Goal: Task Accomplishment & Management: Complete application form

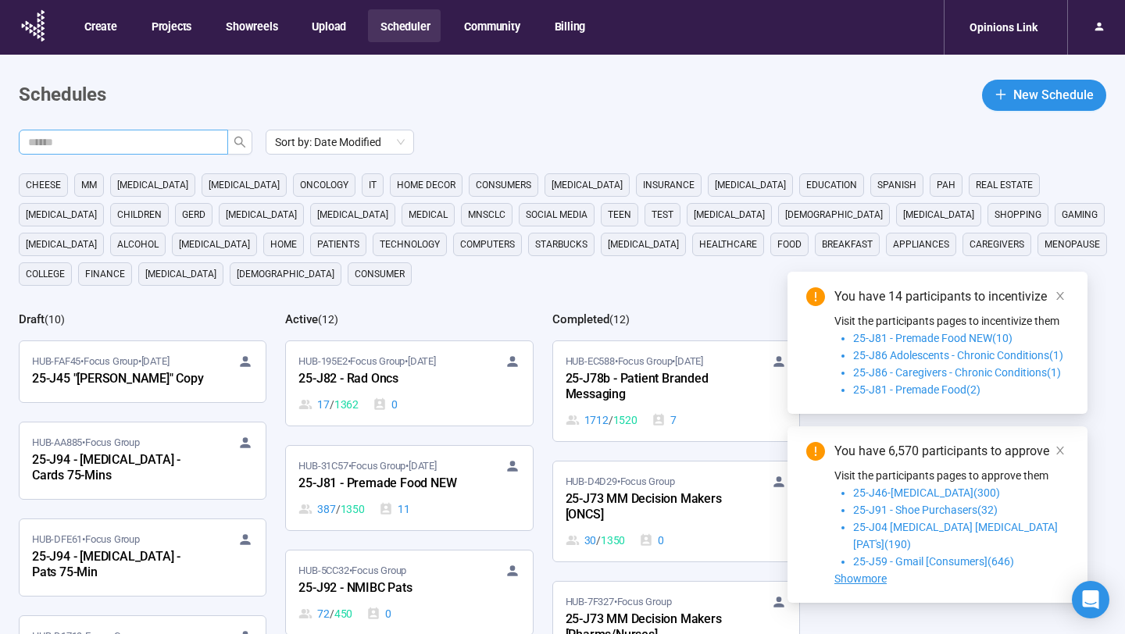
click at [166, 134] on input "text" at bounding box center [117, 142] width 178 height 17
type input "**"
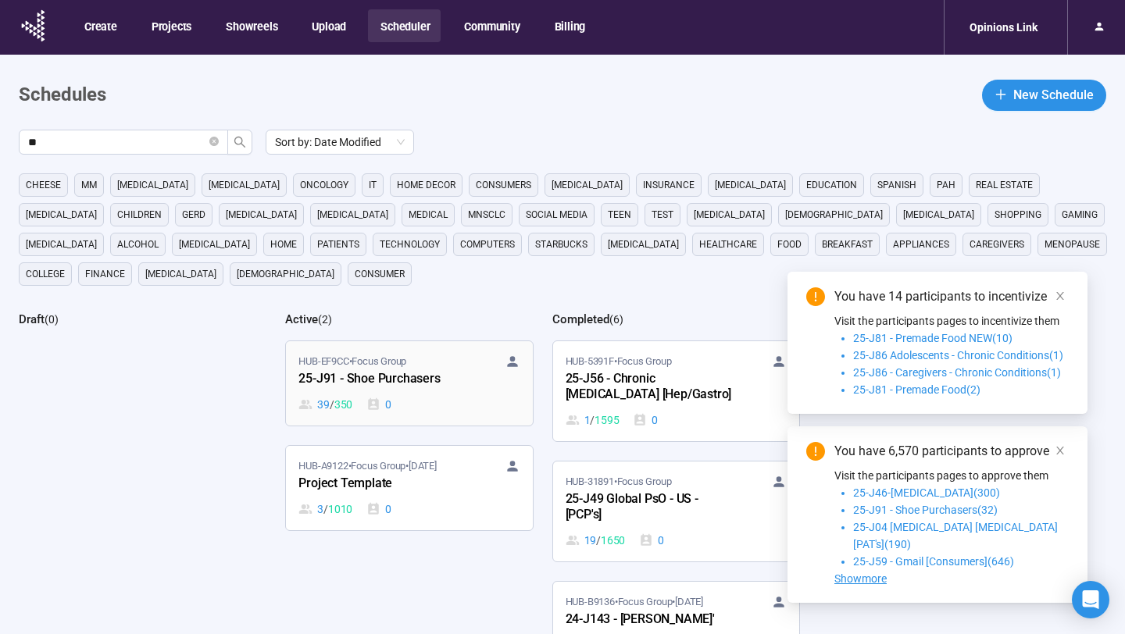
click at [434, 390] on div "HUB-EF9CC • Focus Group 25-J91 - Shoe Purchasers 39 / 350 0" at bounding box center [408, 383] width 221 height 59
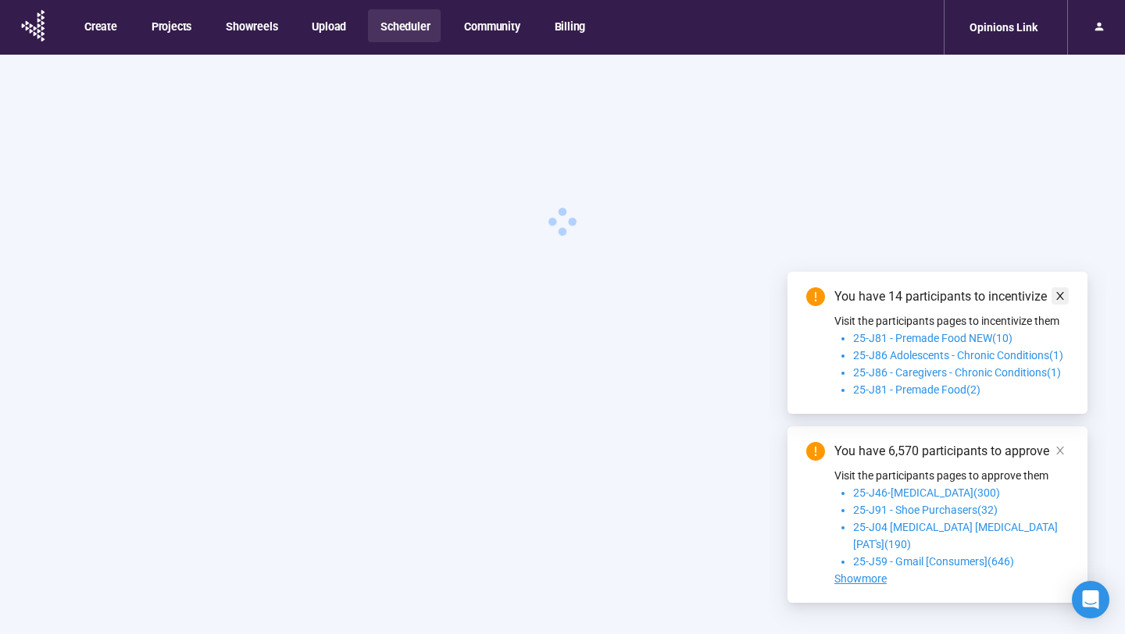
click at [1063, 302] on icon "close" at bounding box center [1060, 296] width 11 height 11
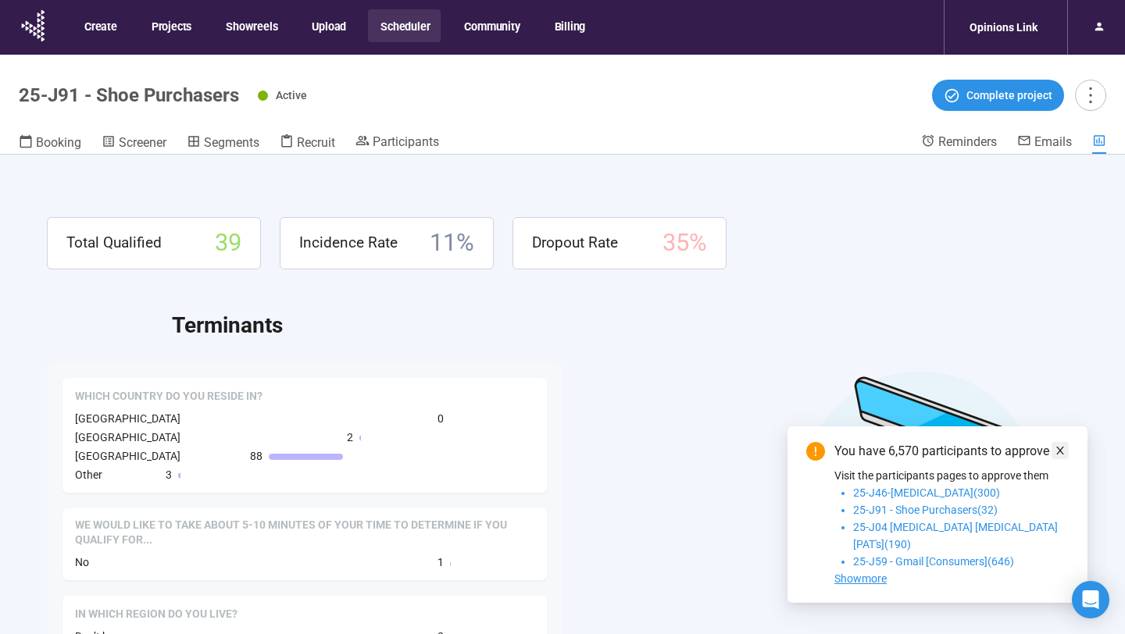
click at [1063, 459] on span at bounding box center [1060, 450] width 11 height 17
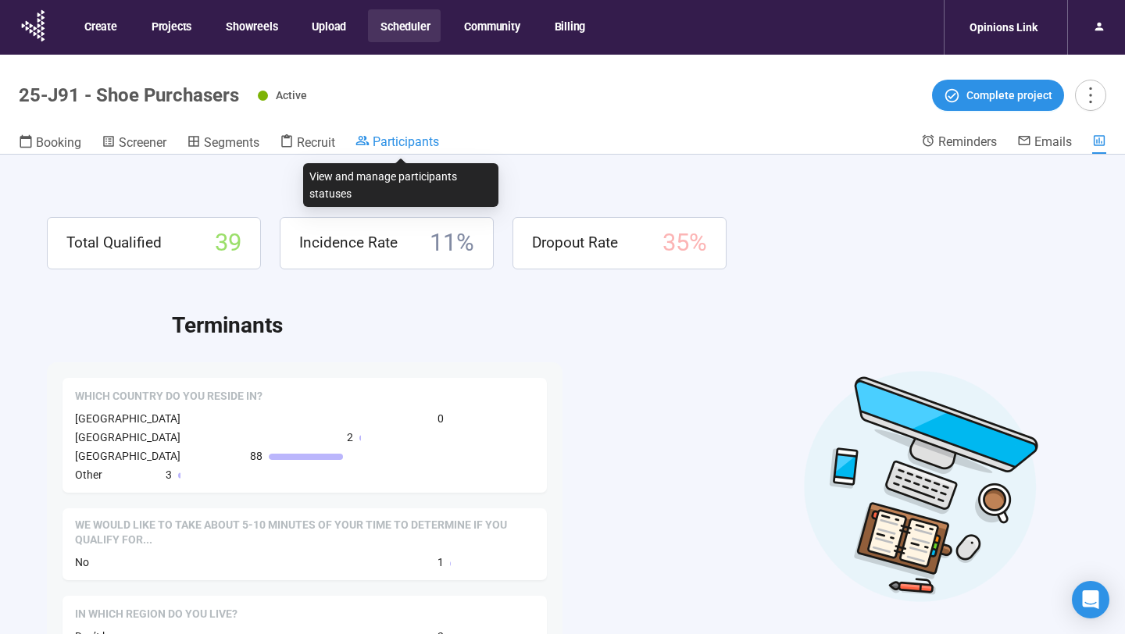
click at [411, 137] on span "Participants" at bounding box center [406, 141] width 66 height 15
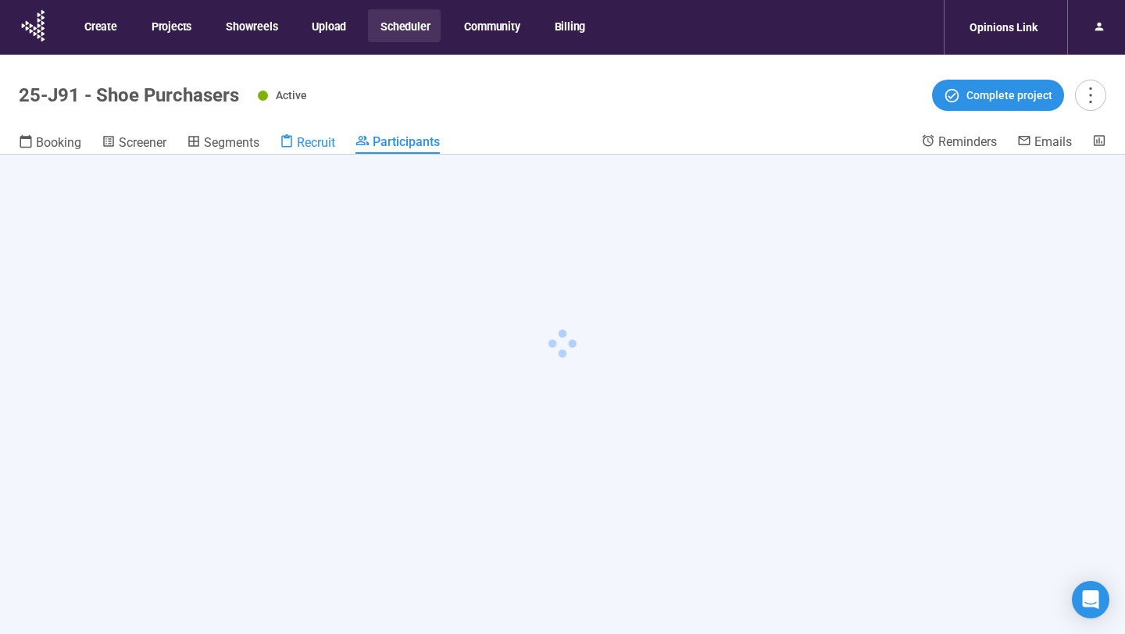
click at [316, 152] on link "Recruit" at bounding box center [307, 144] width 55 height 20
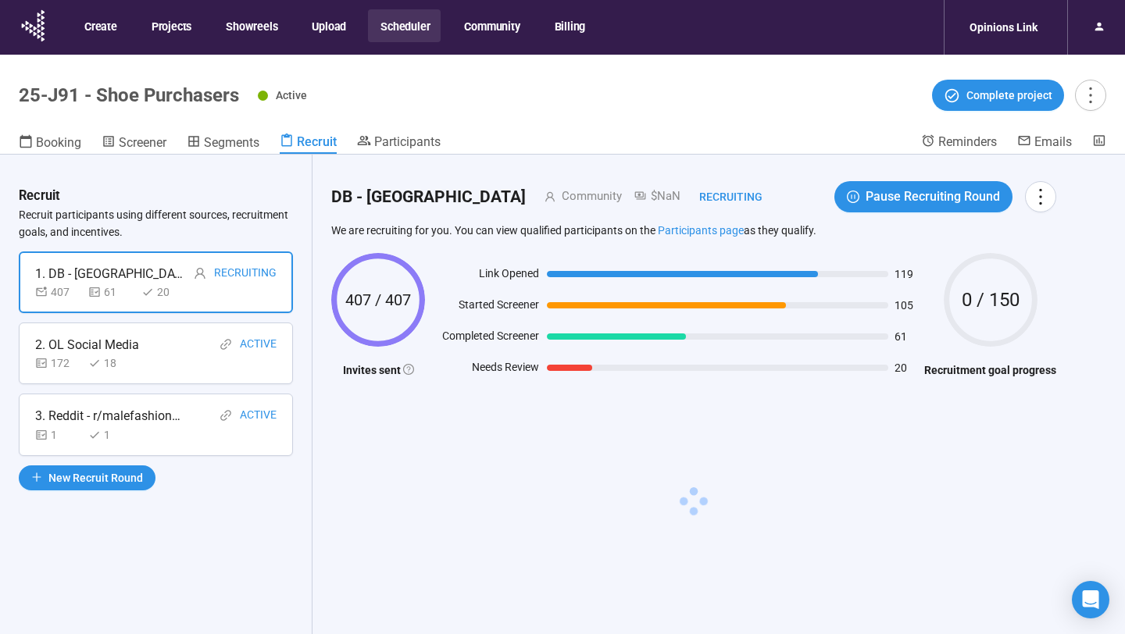
click at [168, 436] on div "1 1" at bounding box center [155, 435] width 241 height 17
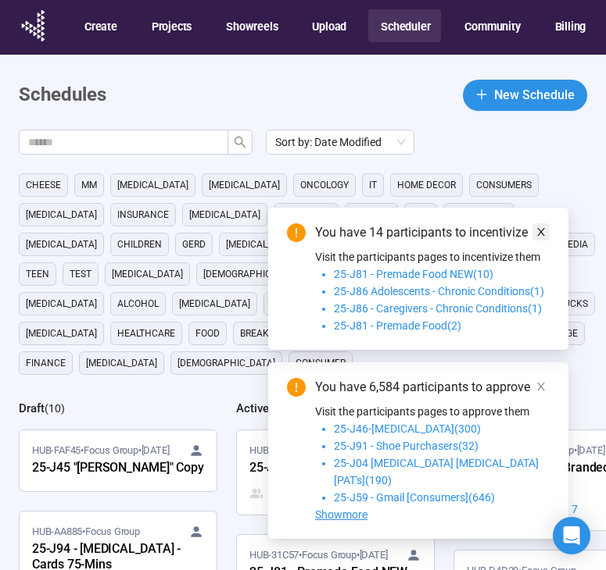
click at [539, 238] on icon "close" at bounding box center [540, 232] width 11 height 11
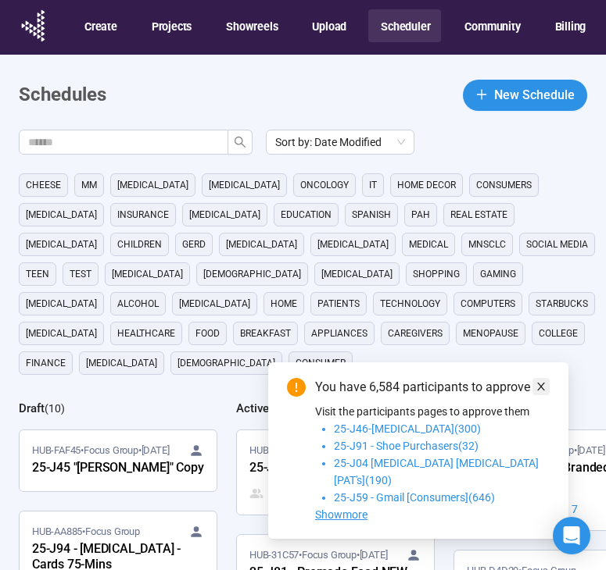
click at [541, 392] on icon "close" at bounding box center [540, 386] width 11 height 11
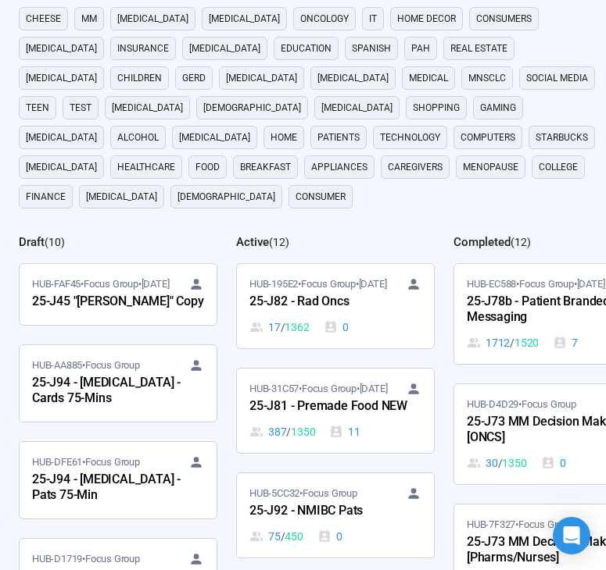
scroll to position [168, 0]
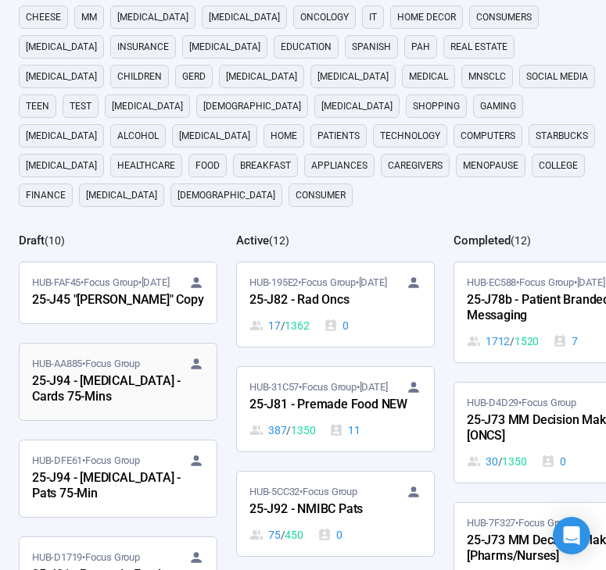
click at [127, 372] on div "25-J94 - [MEDICAL_DATA] - Cards 75-Mins" at bounding box center [118, 390] width 172 height 36
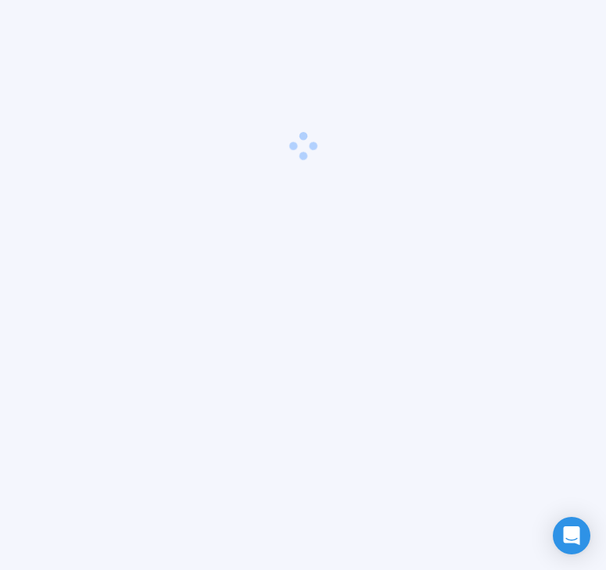
scroll to position [55, 0]
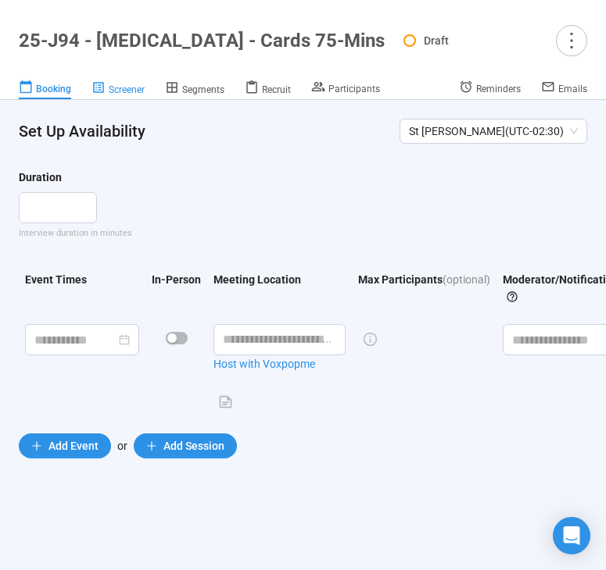
click at [133, 93] on span "Screener" at bounding box center [127, 89] width 36 height 11
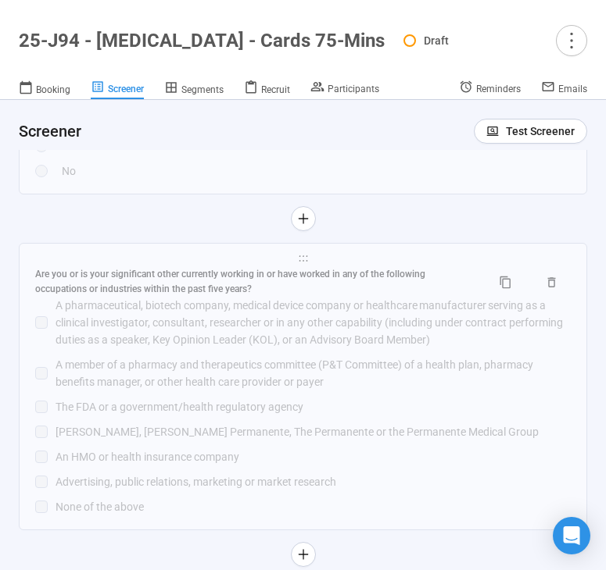
scroll to position [3505, 0]
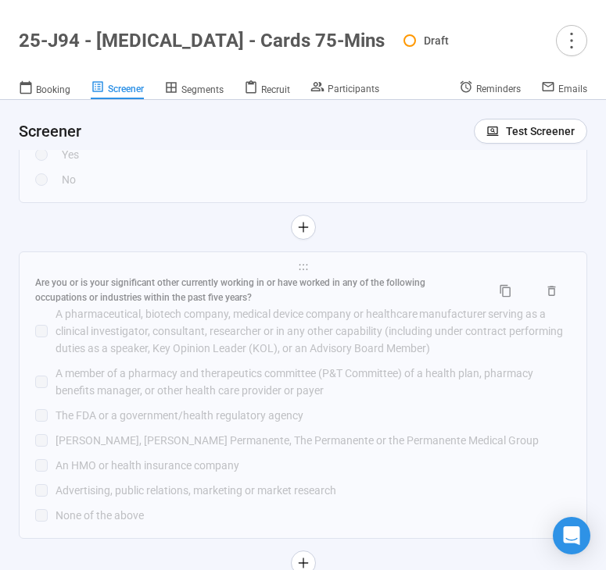
click at [169, 223] on div at bounding box center [303, 227] width 568 height 25
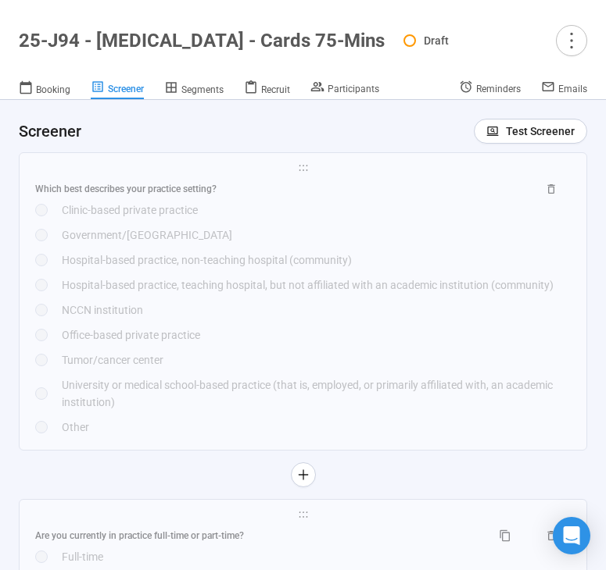
scroll to position [8934, 0]
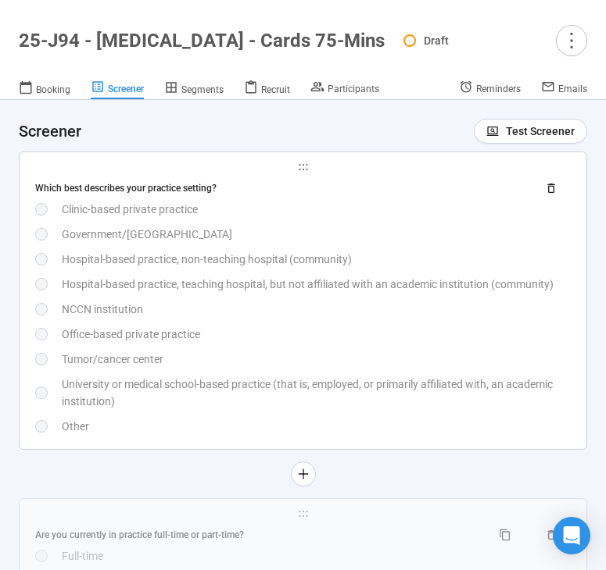
click at [248, 243] on div "Government/[GEOGRAPHIC_DATA]" at bounding box center [316, 234] width 509 height 17
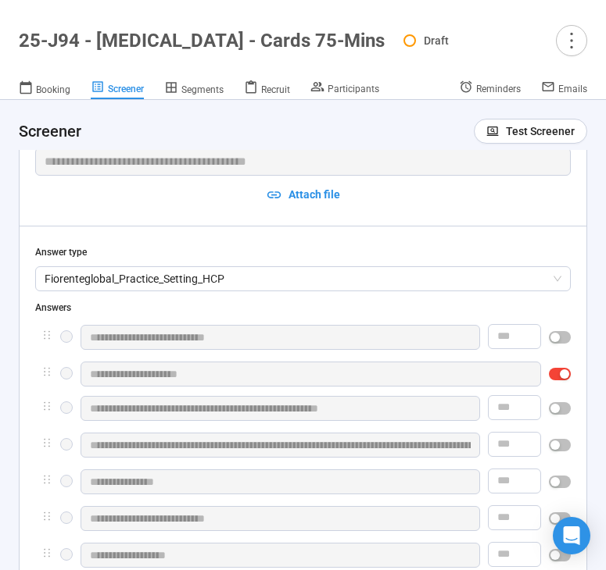
scroll to position [8689, 0]
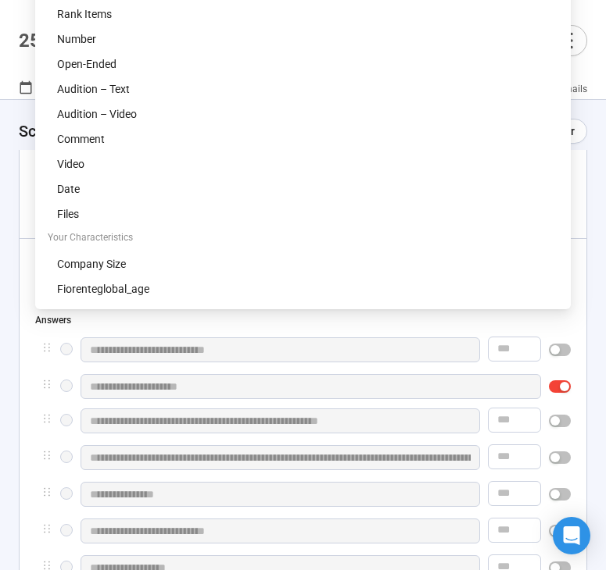
click at [237, 303] on span "Fiorenteglobal_Practice_Setting_HCP" at bounding box center [303, 291] width 516 height 23
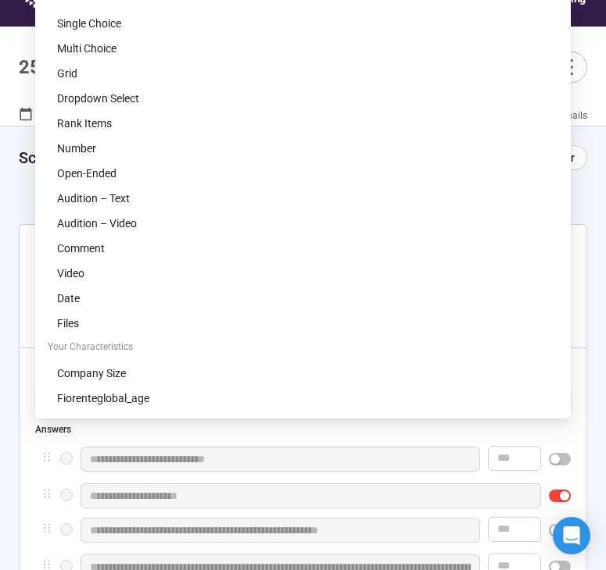
scroll to position [0, 0]
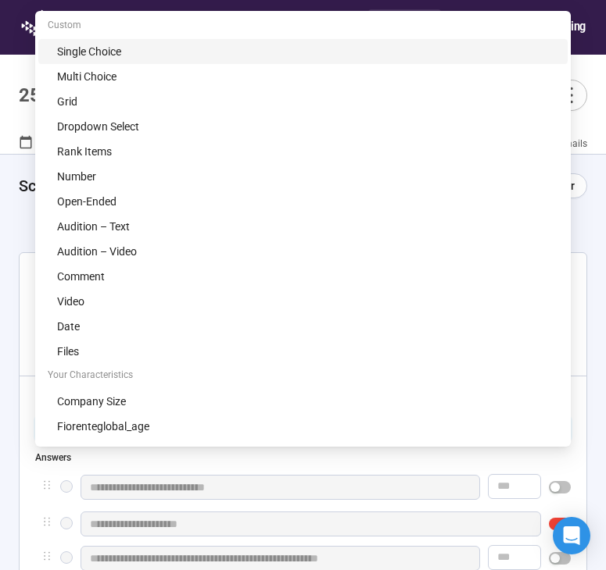
click at [156, 55] on div "Single Choice" at bounding box center [307, 51] width 501 height 17
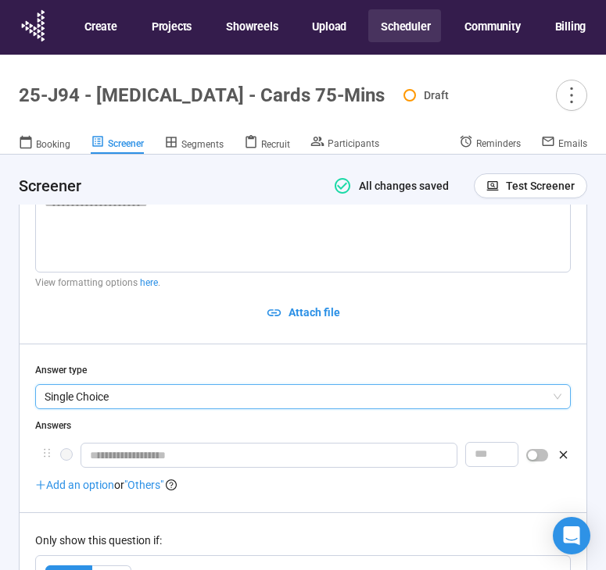
scroll to position [8687, 0]
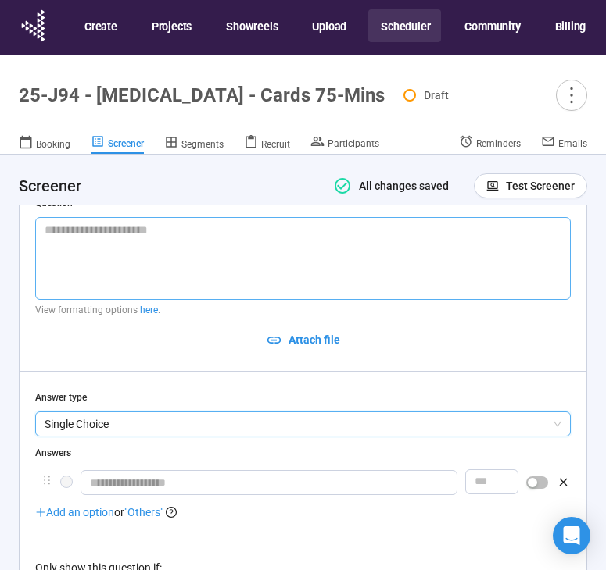
click at [159, 280] on textarea at bounding box center [302, 258] width 535 height 83
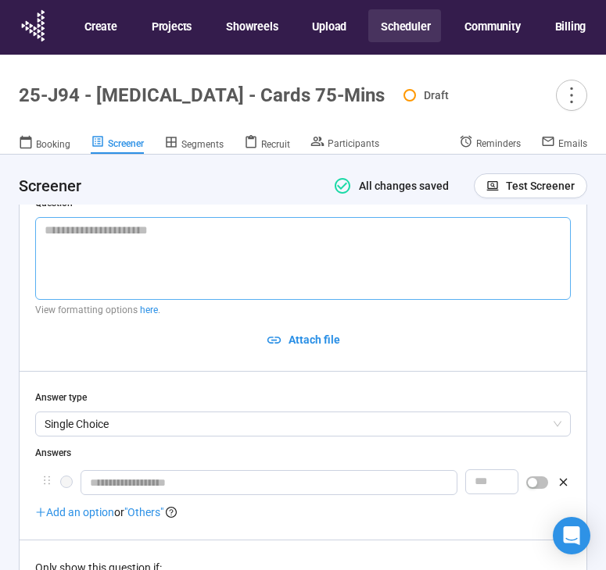
paste textarea "**********"
type textarea "**********"
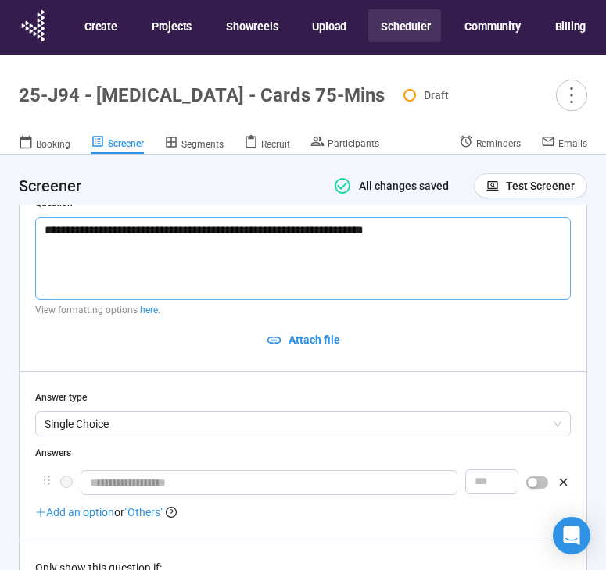
type textarea "**********"
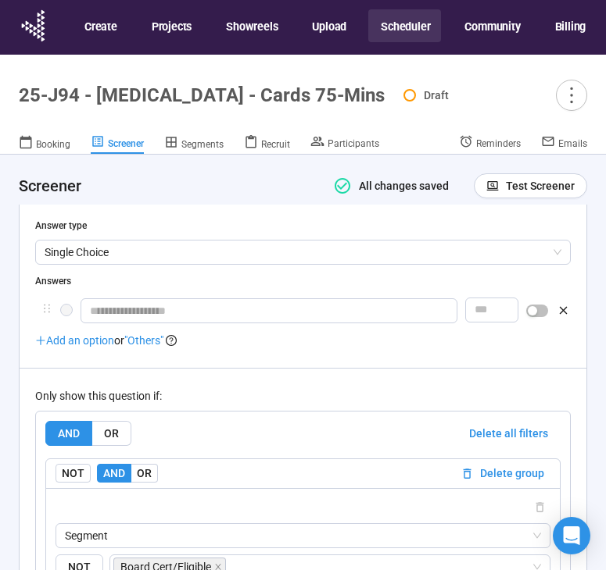
scroll to position [8875, 0]
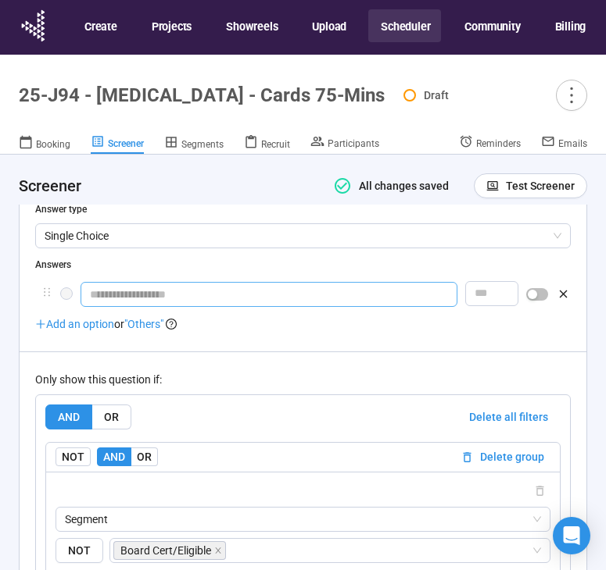
click at [138, 307] on input "text" at bounding box center [268, 294] width 377 height 25
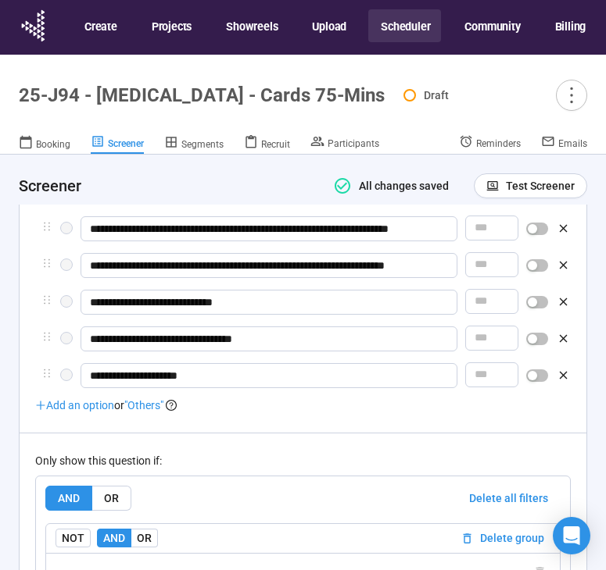
scroll to position [9050, 0]
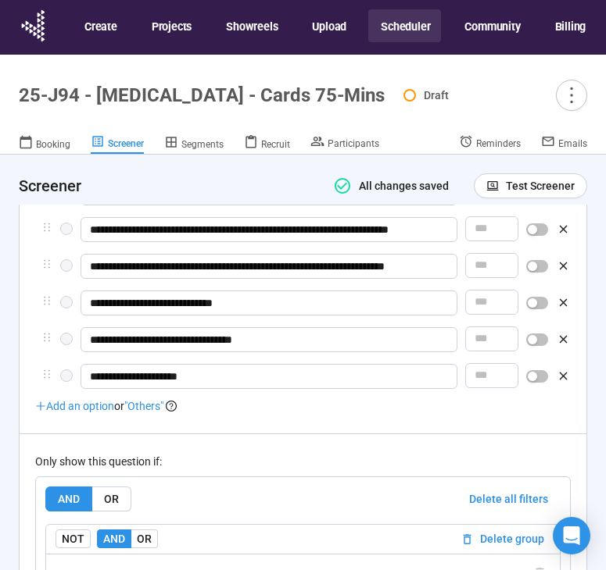
click at [152, 413] on span ""Others"" at bounding box center [143, 406] width 39 height 13
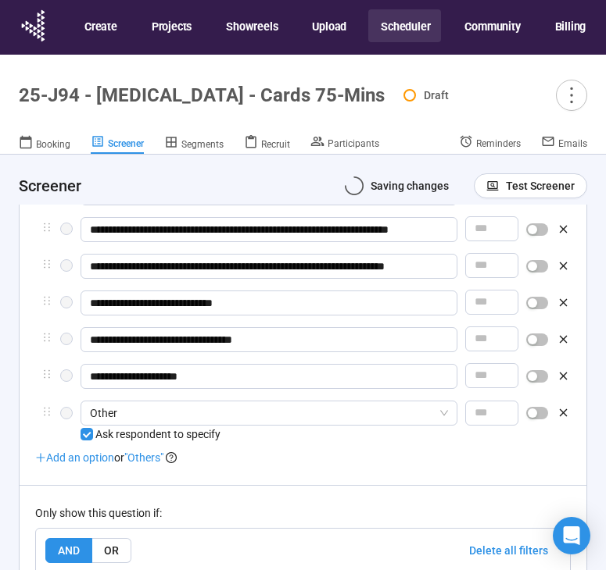
click at [302, 466] on div "Add an option or "Others"" at bounding box center [302, 457] width 535 height 17
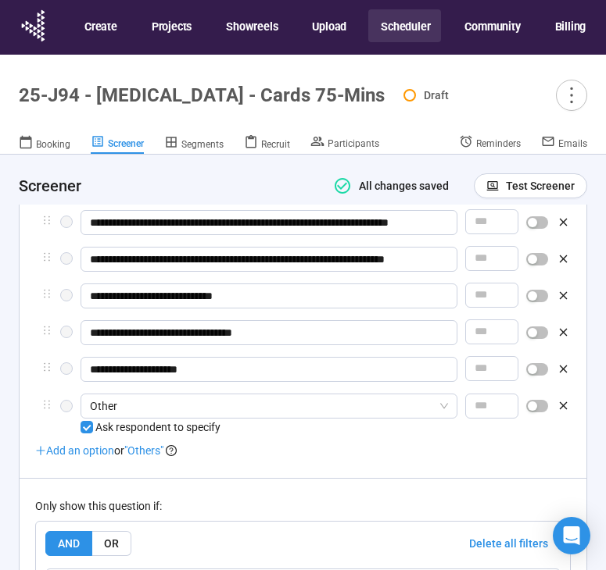
scroll to position [9043, 0]
